Goal: Navigation & Orientation: Find specific page/section

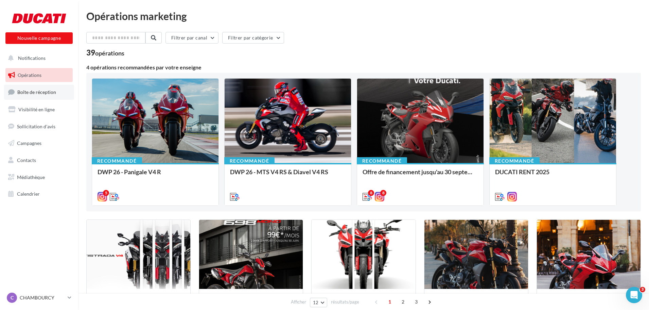
click at [37, 89] on span "Boîte de réception" at bounding box center [36, 92] width 39 height 6
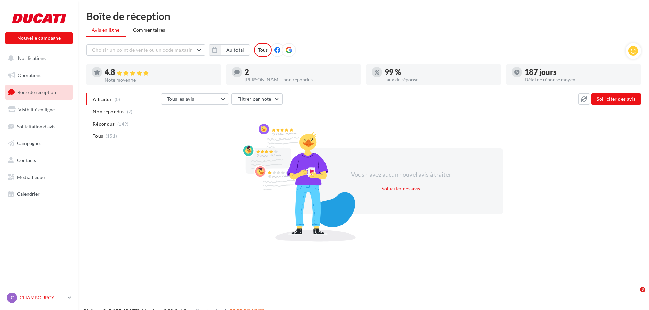
click at [44, 296] on p "CHAMBOURCY" at bounding box center [42, 297] width 45 height 7
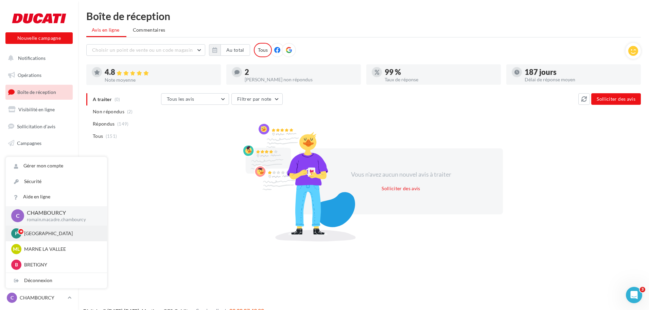
click at [35, 235] on p "[GEOGRAPHIC_DATA]" at bounding box center [61, 233] width 75 height 7
